Goal: Book appointment/travel/reservation

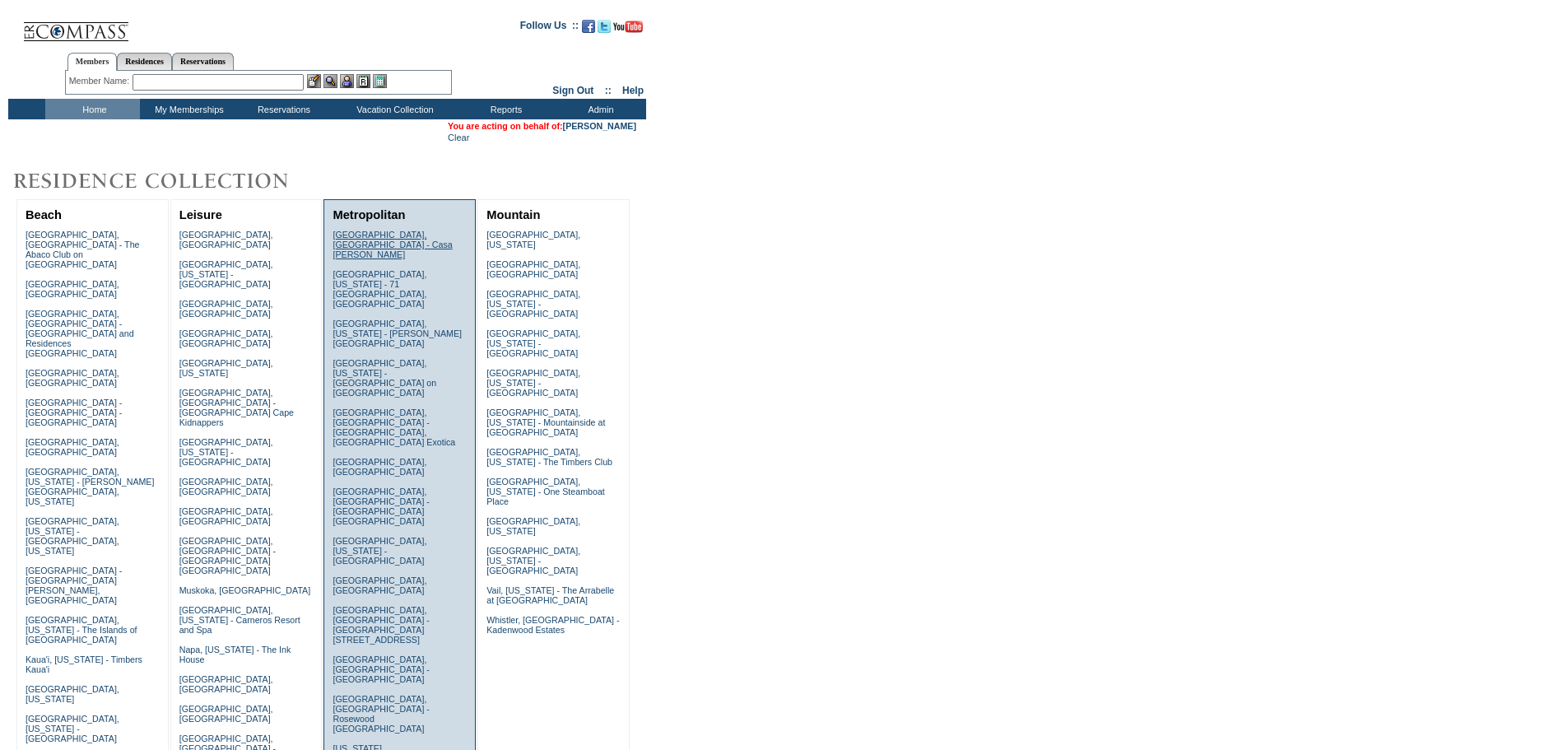
click at [359, 234] on link "[GEOGRAPHIC_DATA], [GEOGRAPHIC_DATA] - Casa [PERSON_NAME]" at bounding box center [392, 244] width 120 height 30
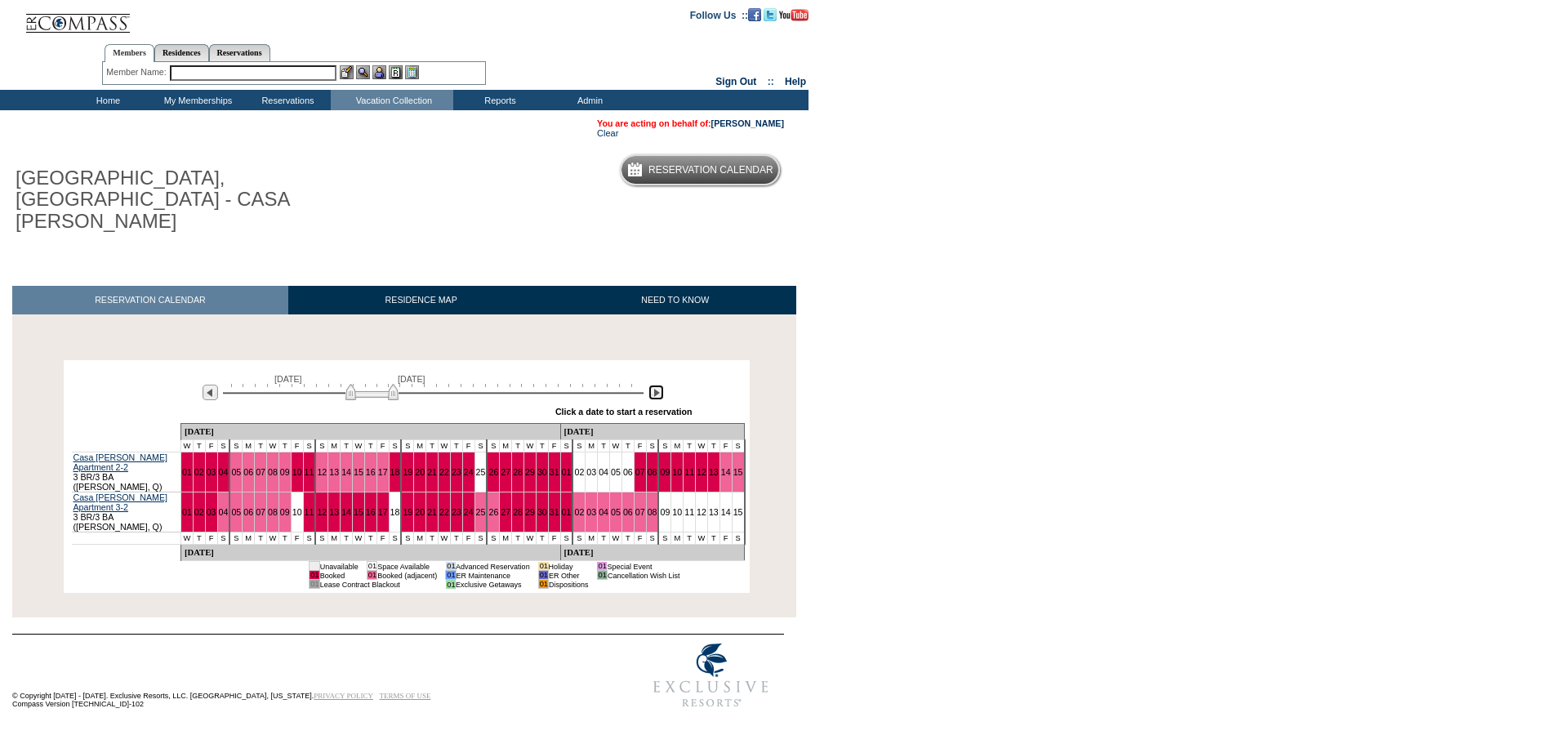
click at [660, 384] on img at bounding box center [656, 392] width 15 height 15
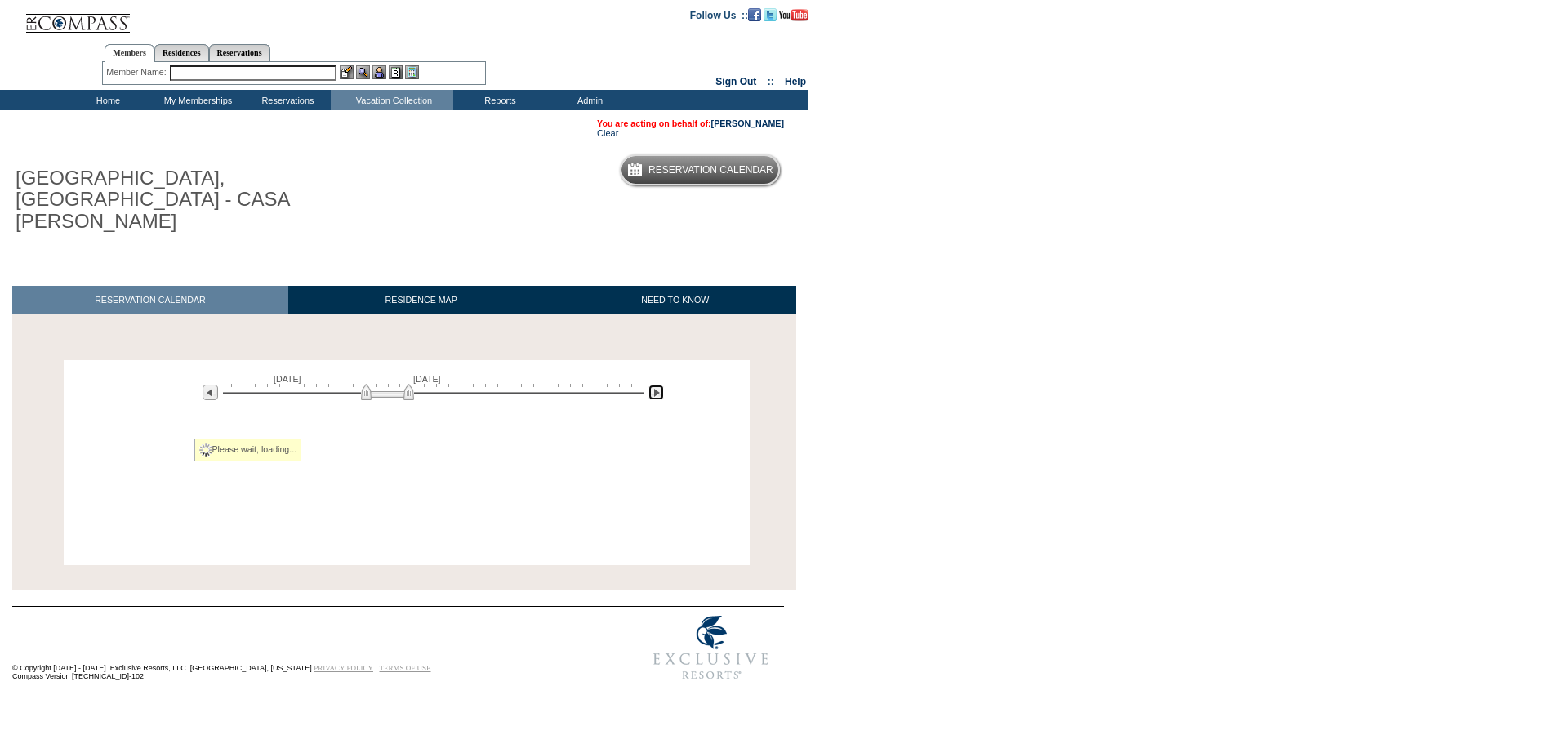
click at [660, 384] on img at bounding box center [656, 392] width 15 height 15
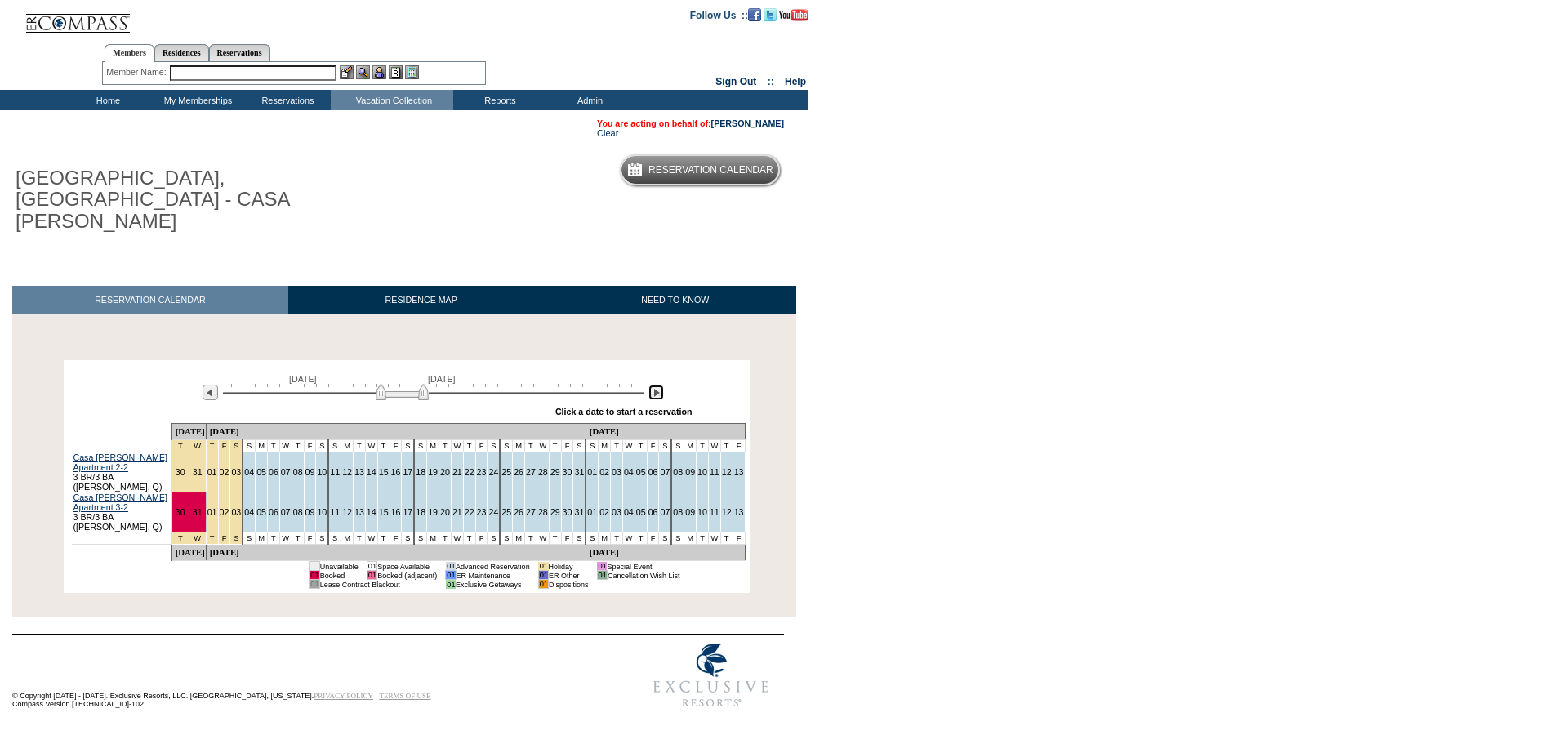
click at [660, 384] on img at bounding box center [656, 392] width 15 height 15
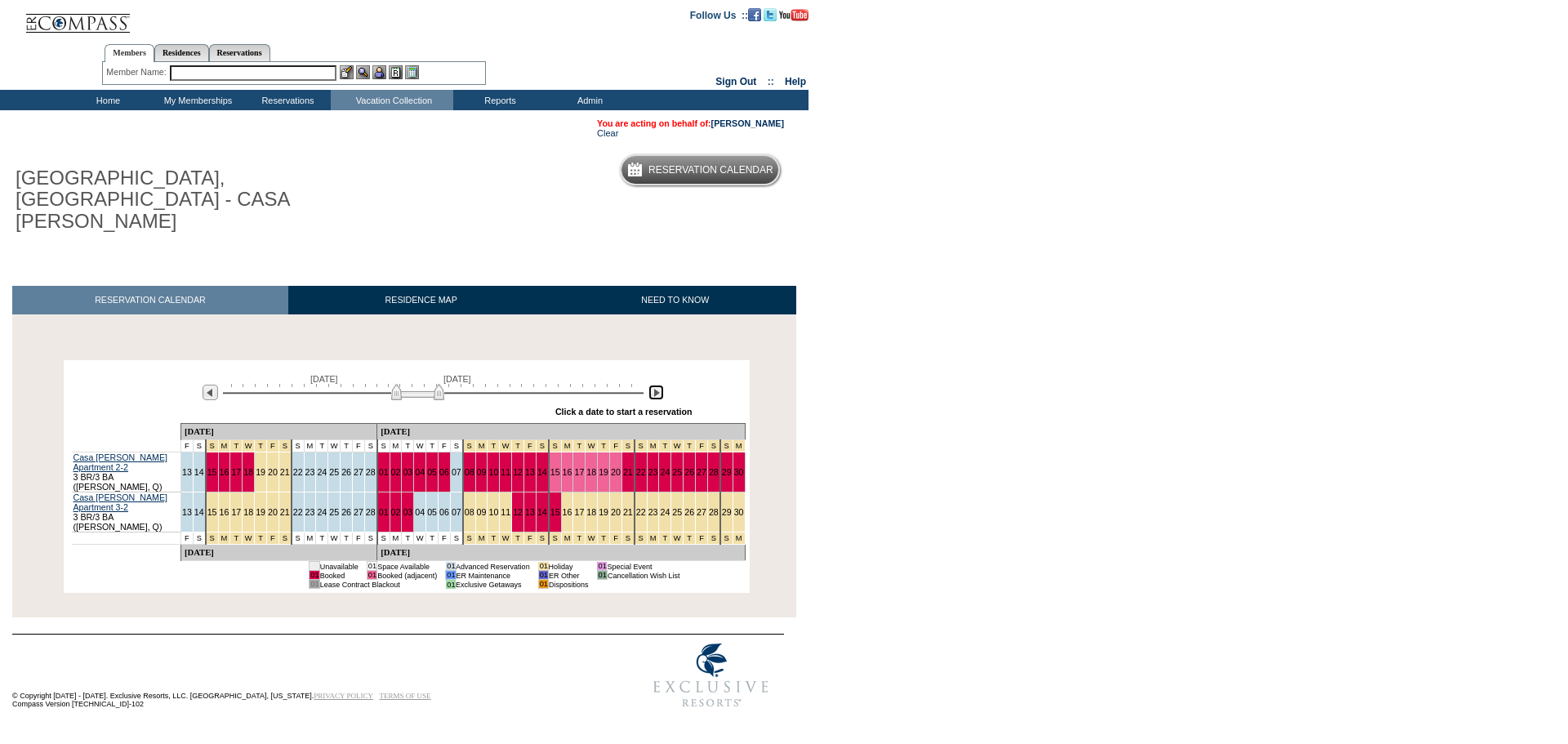
click at [660, 384] on img at bounding box center [656, 392] width 15 height 15
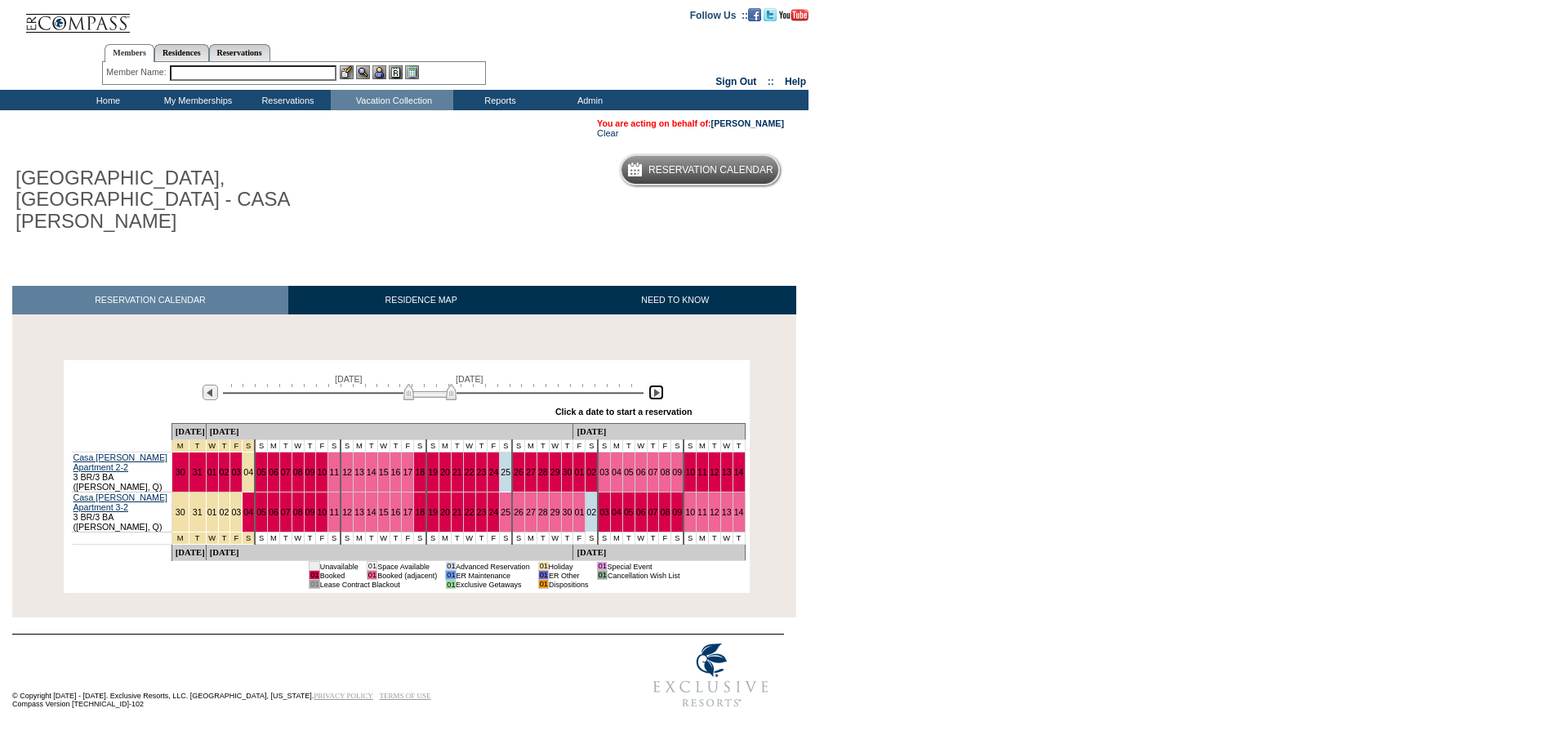
click at [440, 384] on img at bounding box center [430, 392] width 53 height 16
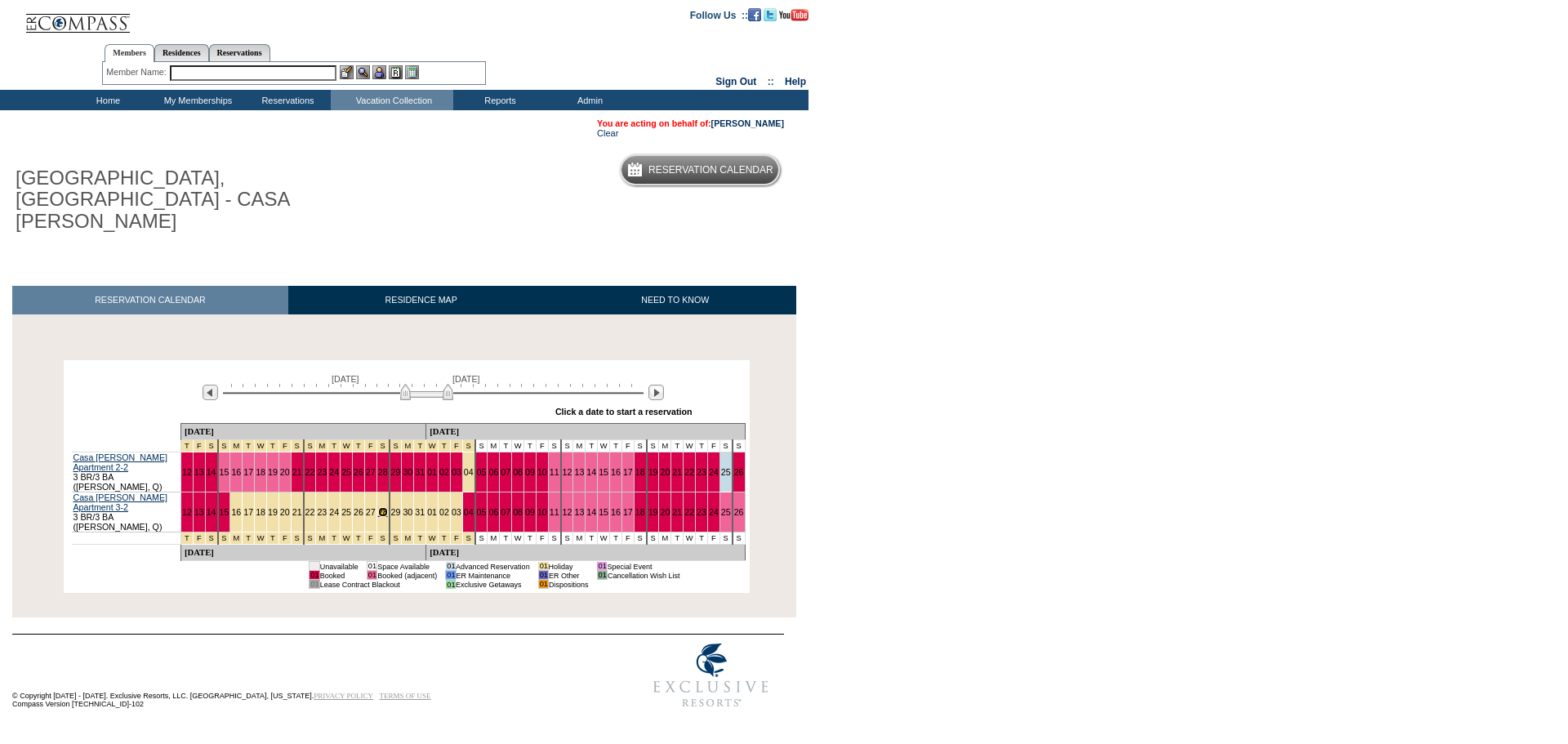
click at [378, 508] on link "28" at bounding box center [383, 512] width 9 height 9
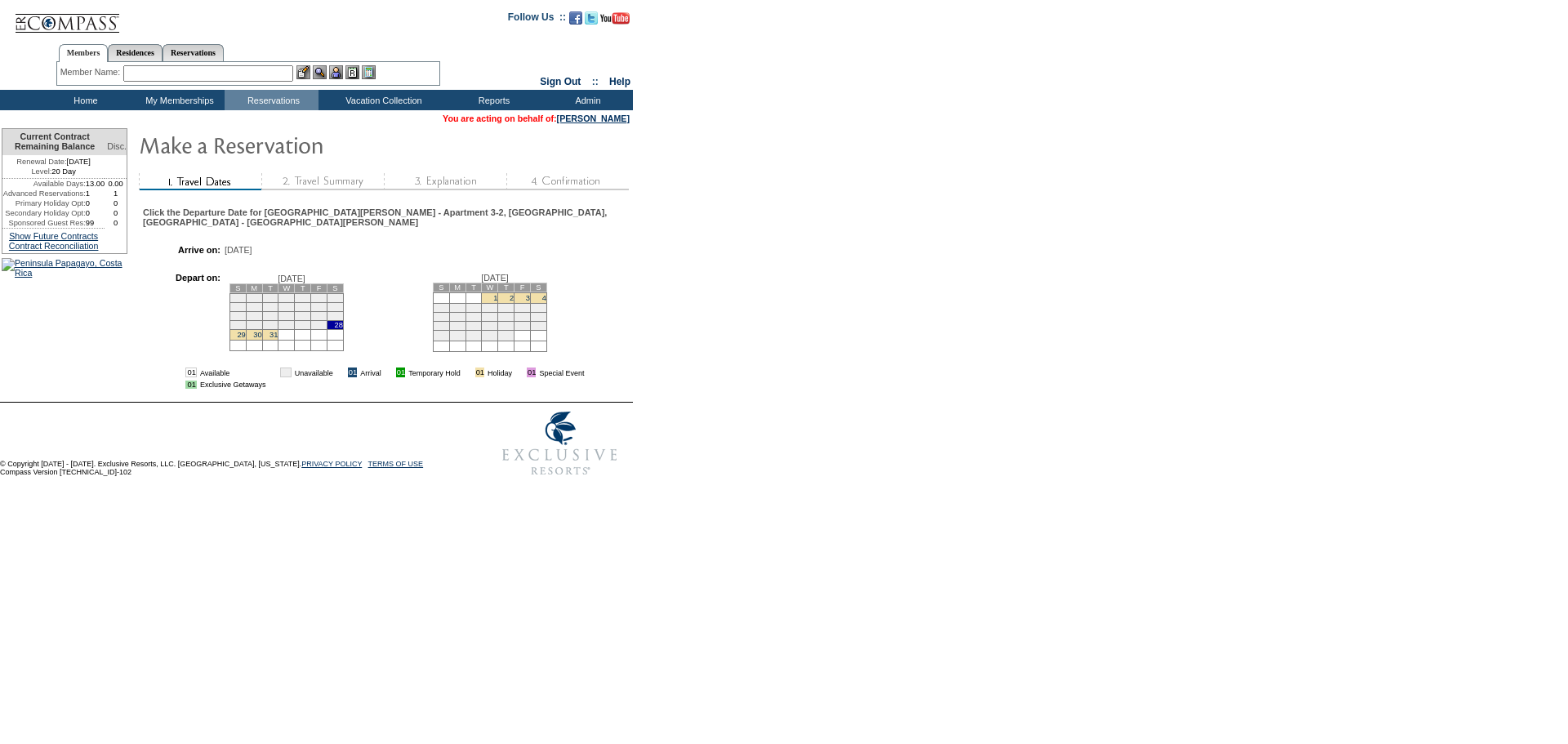
click at [531, 295] on td "4" at bounding box center [539, 297] width 16 height 10
